Goal: Find contact information: Find contact information

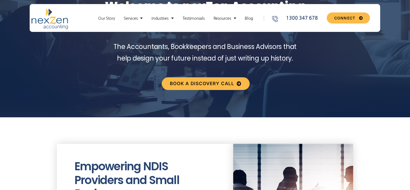
scroll to position [54, 0]
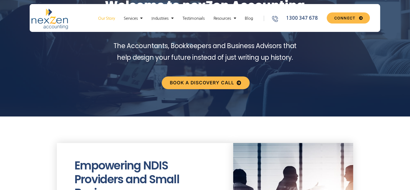
click at [108, 18] on link "Our Story" at bounding box center [106, 18] width 22 height 5
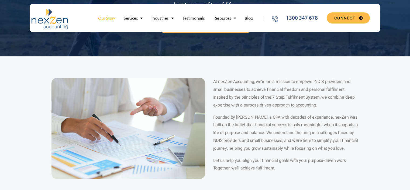
scroll to position [135, 0]
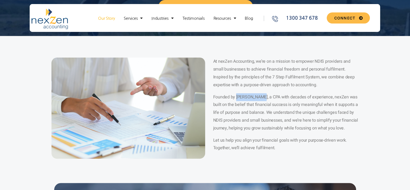
drag, startPoint x: 235, startPoint y: 97, endPoint x: 261, endPoint y: 97, distance: 25.3
click at [261, 97] on span "Founded by Mukesh Bajaj, a CPA with decades of experience, nexZen was built on …" at bounding box center [285, 112] width 145 height 37
copy span "[PERSON_NAME]"
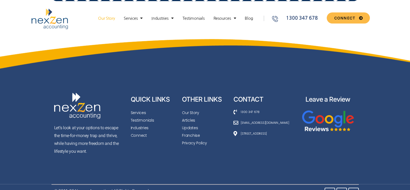
scroll to position [2687, 0]
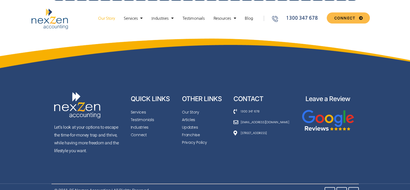
drag, startPoint x: 238, startPoint y: 107, endPoint x: 288, endPoint y: 111, distance: 50.6
click at [288, 111] on ul "1300 347 678 hello@nexzenaccounting.com.au 10 eagles lane Woombye 4559" at bounding box center [263, 122] width 61 height 28
copy link "[EMAIL_ADDRESS][DOMAIN_NAME]"
click at [237, 45] on div at bounding box center [205, 59] width 410 height 45
drag, startPoint x: 266, startPoint y: 96, endPoint x: 240, endPoint y: 98, distance: 26.2
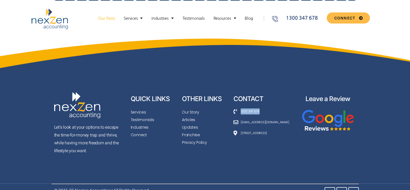
click at [240, 98] on div "CONTACT 1300 347 678 hello@nexzenaccounting.com.au 10 eagles lane Woombye 4559" at bounding box center [264, 126] width 67 height 69
copy span "1300 347 678"
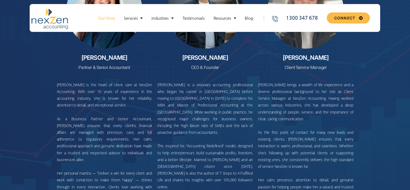
scroll to position [2013, 0]
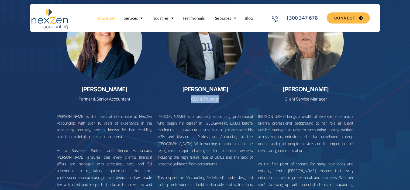
drag, startPoint x: 187, startPoint y: 95, endPoint x: 225, endPoint y: 96, distance: 38.0
click at [225, 96] on p "CEO & Founder" at bounding box center [204, 99] width 95 height 8
copy p "CEO & Founder"
